Goal: Task Accomplishment & Management: Complete application form

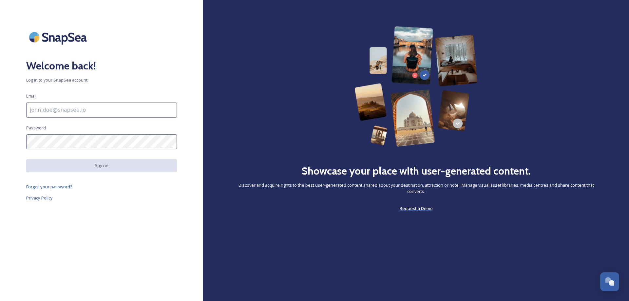
click at [406, 205] on span "Request a Demo" at bounding box center [416, 208] width 33 height 6
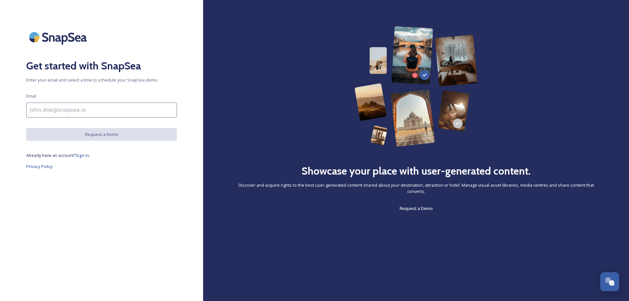
click at [30, 101] on div "Get started with SnapSea Enter your email and select a time to schedule your Sn…" at bounding box center [101, 150] width 203 height 249
click at [46, 109] on input at bounding box center [101, 110] width 151 height 15
click at [104, 112] on input at bounding box center [101, 110] width 151 height 15
click at [165, 71] on h2 "Get started with SnapSea" at bounding box center [101, 66] width 151 height 16
click at [82, 112] on input at bounding box center [101, 110] width 151 height 15
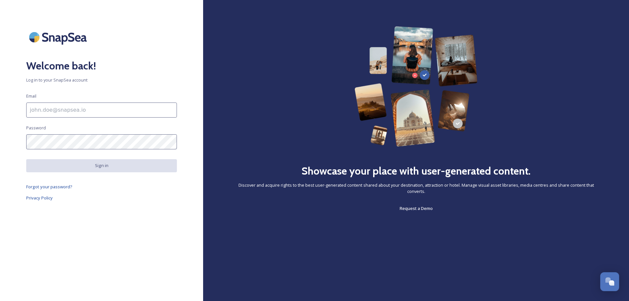
drag, startPoint x: 616, startPoint y: 280, endPoint x: 380, endPoint y: 94, distance: 300.0
click at [380, 94] on body "Welcome back! Log in to your SnapSea account Email Password Sign in Forgot your…" at bounding box center [314, 150] width 629 height 301
click at [409, 205] on span "Request a Demo" at bounding box center [416, 208] width 33 height 6
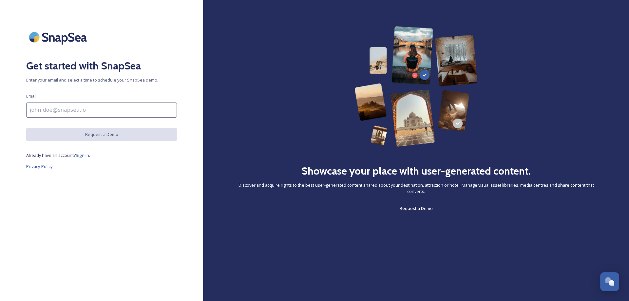
click at [42, 106] on input at bounding box center [101, 110] width 151 height 15
type input "jeswinjamesjames55@gmail.com"
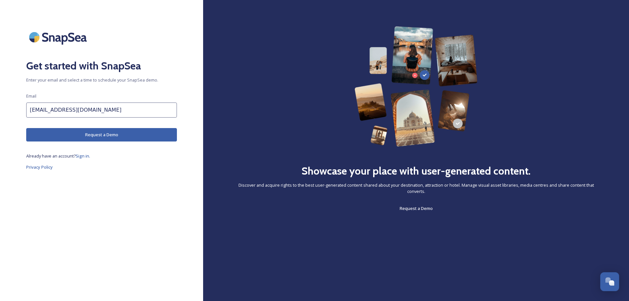
drag, startPoint x: 106, startPoint y: 113, endPoint x: 0, endPoint y: 117, distance: 106.6
click at [0, 117] on div "Get started with SnapSea Enter your email and select a time to schedule your Sn…" at bounding box center [101, 150] width 203 height 249
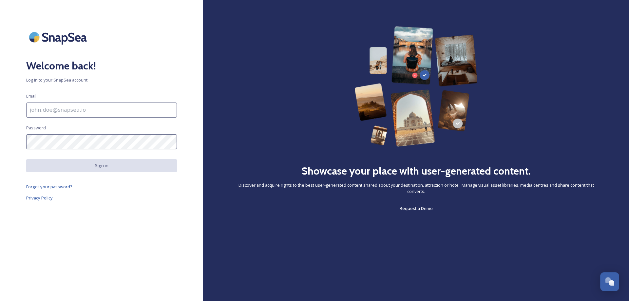
click at [67, 104] on input at bounding box center [101, 110] width 151 height 15
click at [129, 215] on div "Welcome back! Log in to your SnapSea account Email Password Sign in Forgot your…" at bounding box center [101, 150] width 203 height 249
click at [414, 205] on span "Request a Demo" at bounding box center [416, 208] width 33 height 6
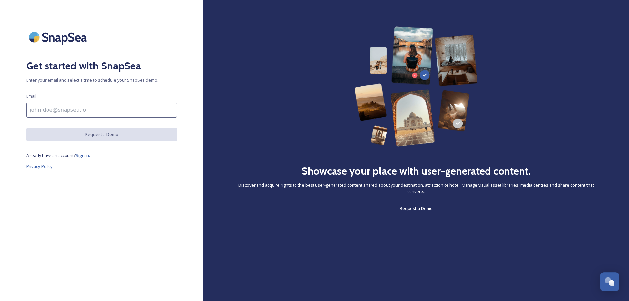
click at [94, 109] on input at bounding box center [101, 110] width 151 height 15
click at [165, 149] on div "Get started with SnapSea Enter your email and select a time to schedule your Sn…" at bounding box center [101, 150] width 203 height 249
click at [126, 109] on input at bounding box center [101, 110] width 151 height 15
paste input "signmasteradvt@gmail.com"
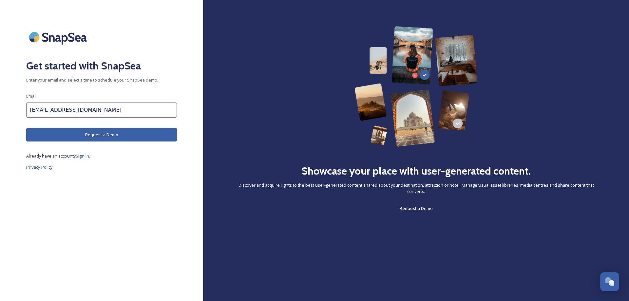
type input "signmasteradvt@gmail.com"
click at [94, 135] on button "Request a Demo" at bounding box center [101, 134] width 151 height 13
